Goal: Navigation & Orientation: Find specific page/section

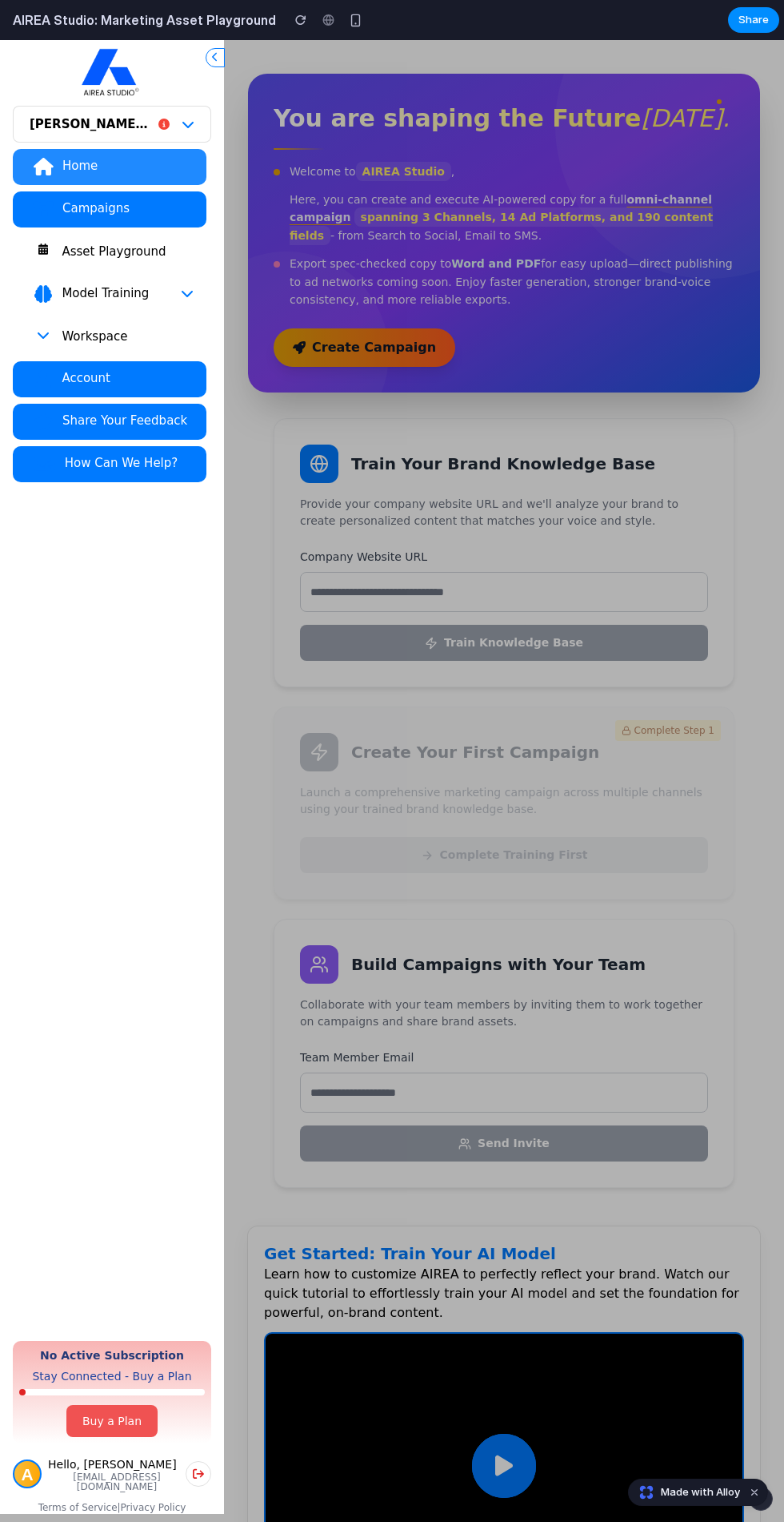
click at [132, 244] on div "Asset Playground" at bounding box center [127, 252] width 133 height 16
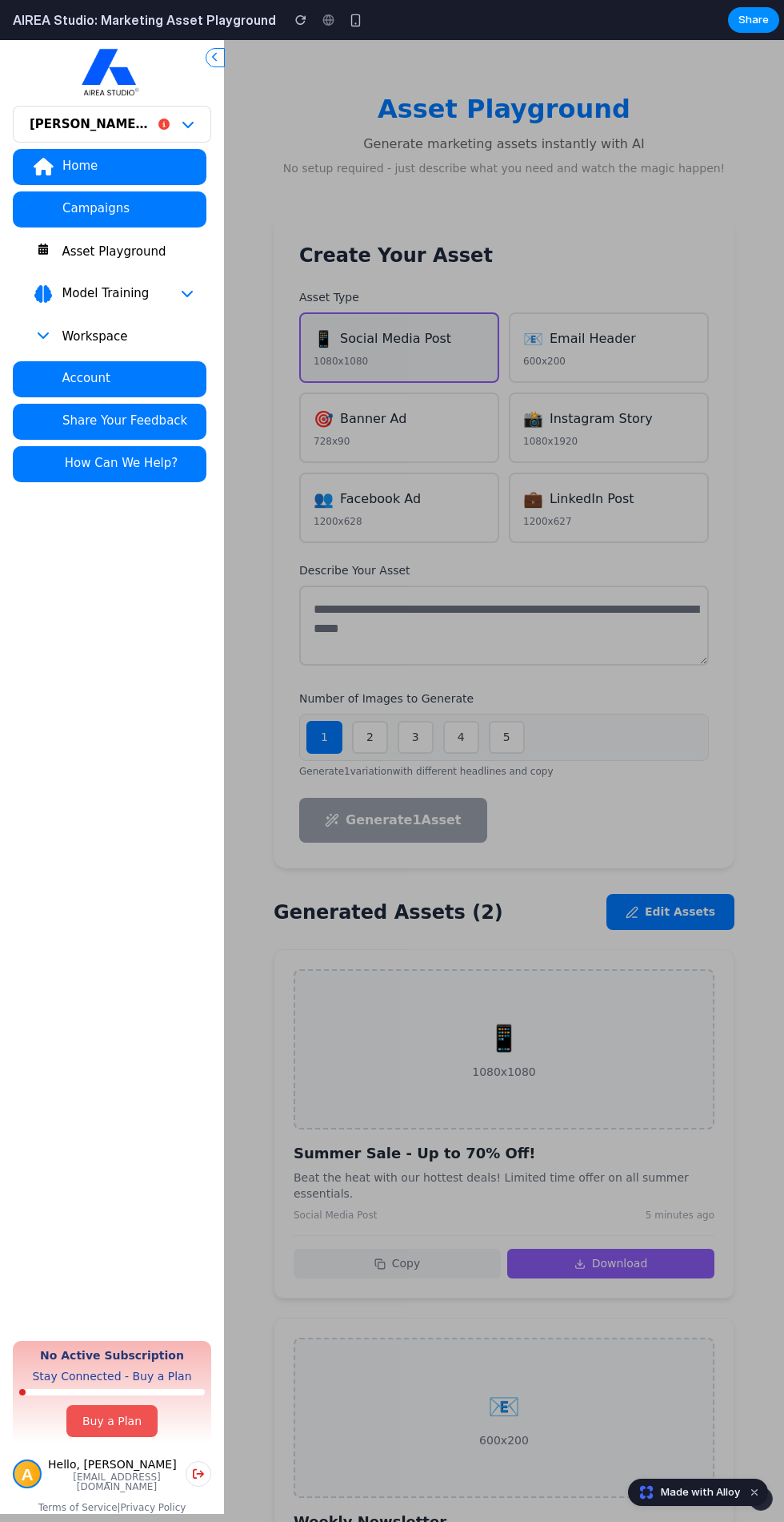
click at [586, 483] on div "[PERSON_NAME]'s Sandbox Home Campaigns Asset Playground Model Training Workspac…" at bounding box center [392, 780] width 784 height 1482
click at [650, 711] on div "[PERSON_NAME]'s Sandbox Home Campaigns Asset Playground Model Training Workspac…" at bounding box center [392, 780] width 784 height 1482
